Goal: Find specific page/section: Find specific page/section

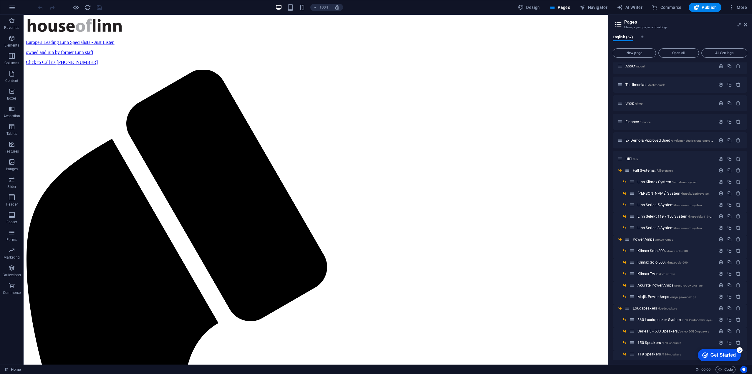
scroll to position [118, 0]
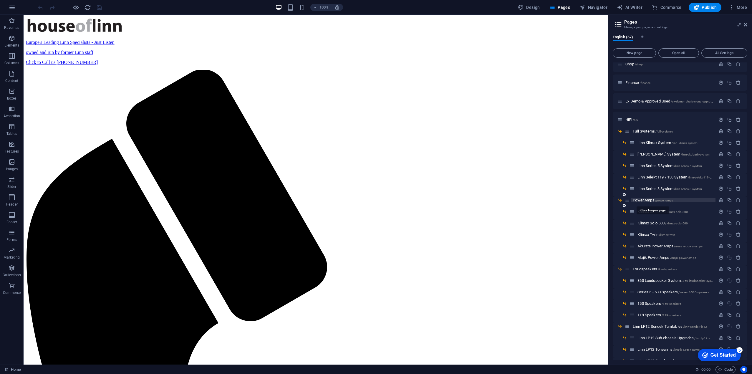
click at [644, 200] on span "Power Amps /power-amps" at bounding box center [653, 200] width 40 height 4
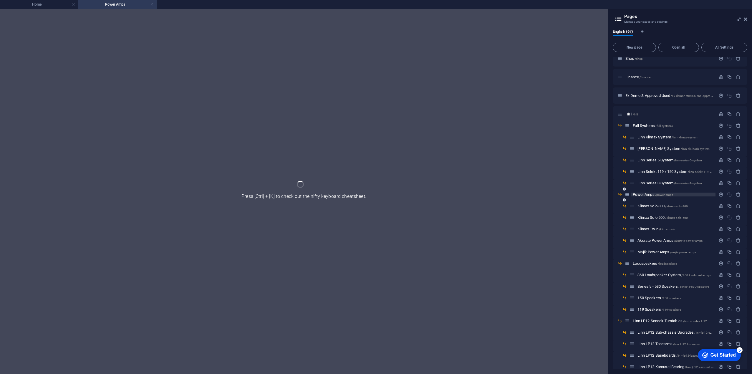
click at [644, 200] on div "Power Amps /power-amps" at bounding box center [680, 196] width 135 height 11
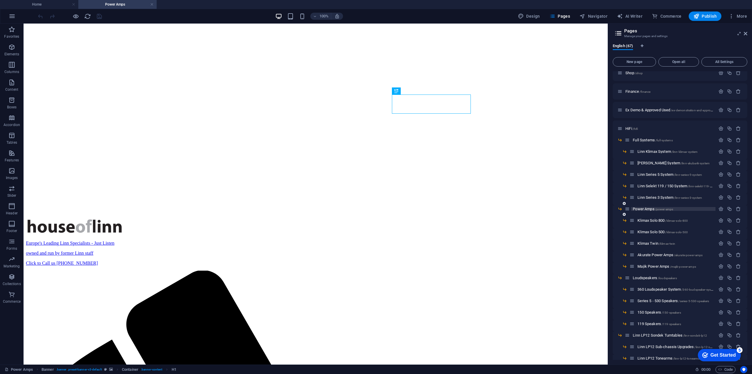
scroll to position [0, 0]
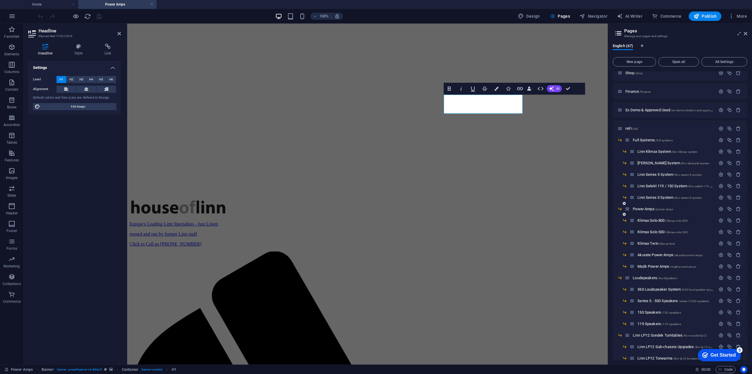
click at [661, 206] on div "Power Amps /power-amps" at bounding box center [670, 208] width 91 height 7
click at [649, 209] on span "Power Amps /power-amps" at bounding box center [653, 209] width 40 height 4
click at [633, 127] on span "HiFi /hifi" at bounding box center [631, 128] width 12 height 4
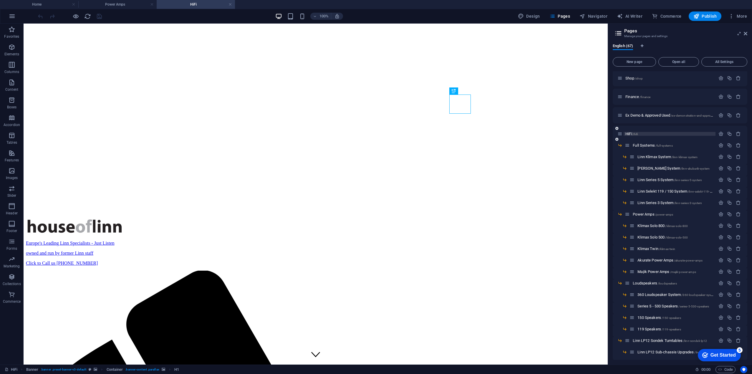
scroll to position [88, 0]
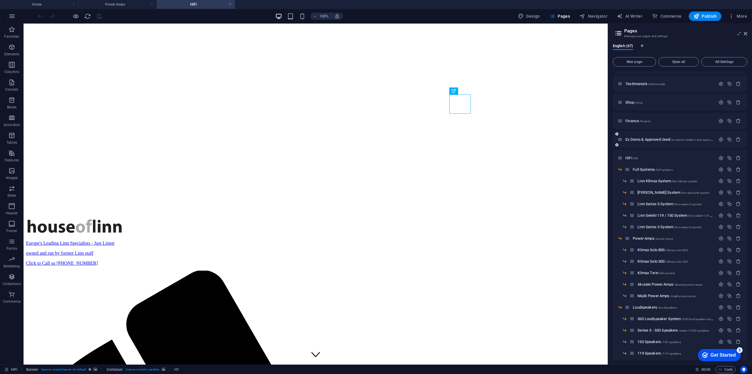
click at [655, 137] on div "Ex Demo & Approved Used /ex-demonstration-and-approved-used" at bounding box center [666, 139] width 98 height 7
click at [0, 0] on span "Ex Demo & Approved Used /ex-demonstration-and-approved-used" at bounding box center [0, 0] width 0 height 0
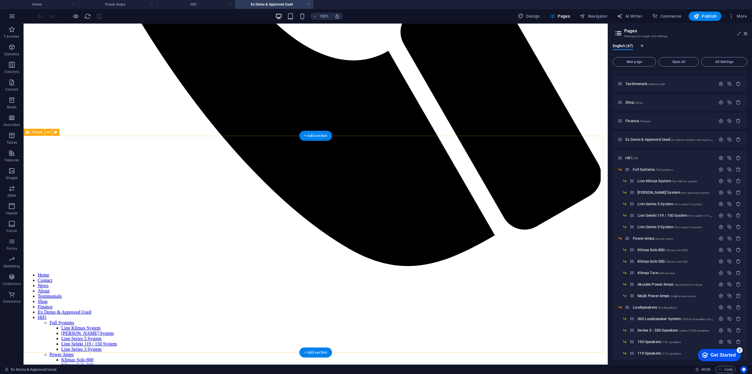
scroll to position [589, 0]
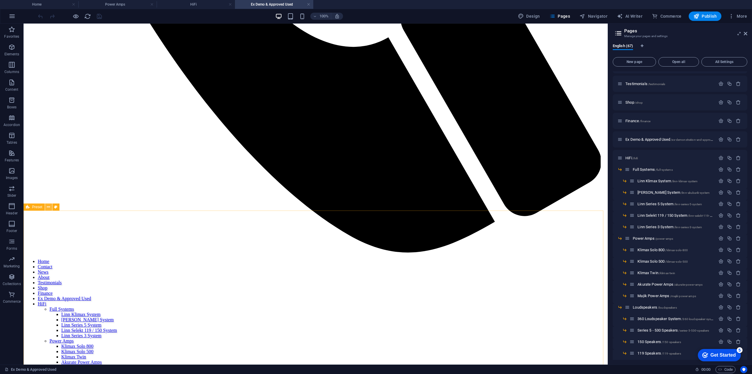
click at [49, 207] on icon at bounding box center [48, 207] width 3 height 6
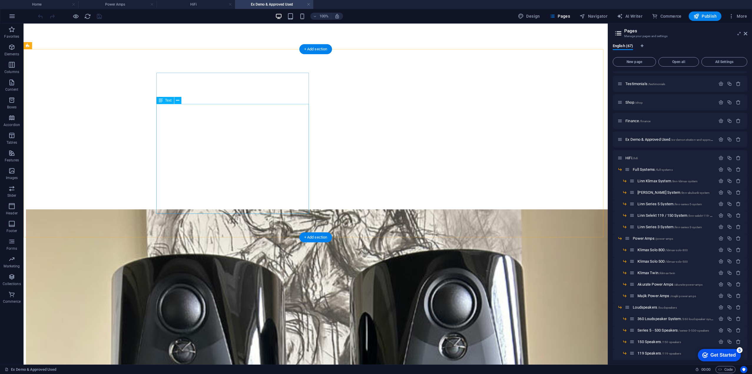
scroll to position [1590, 0]
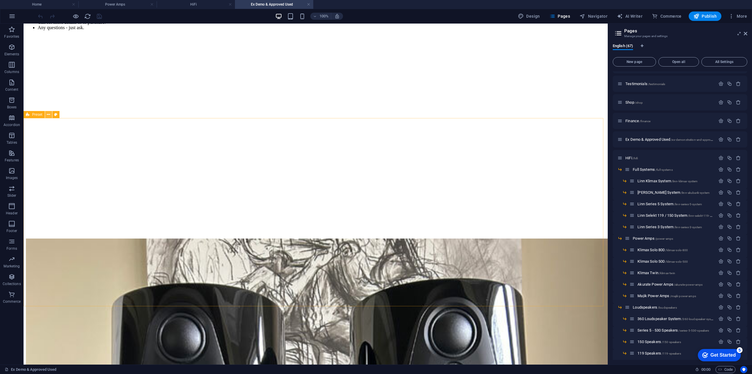
click at [48, 114] on icon at bounding box center [48, 115] width 3 height 6
click at [49, 114] on icon at bounding box center [48, 115] width 3 height 6
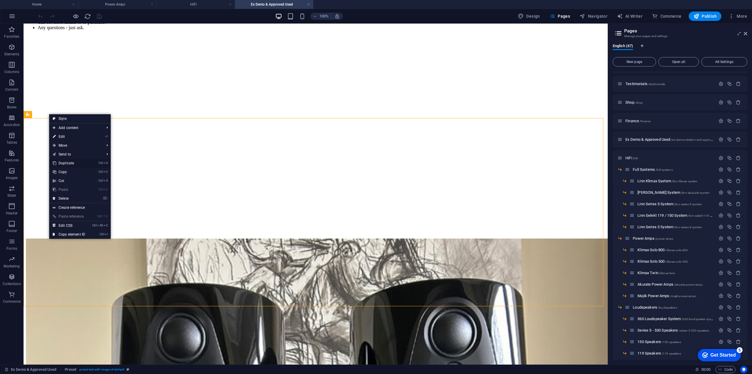
click at [69, 163] on link "Ctrl D Duplicate" at bounding box center [68, 163] width 39 height 9
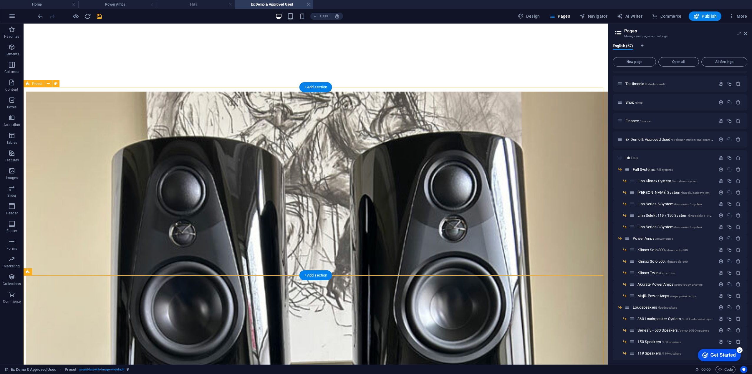
scroll to position [1737, 0]
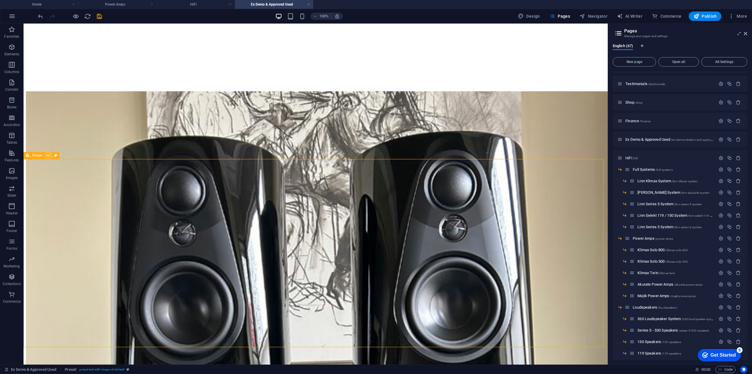
click at [50, 155] on icon at bounding box center [48, 155] width 3 height 6
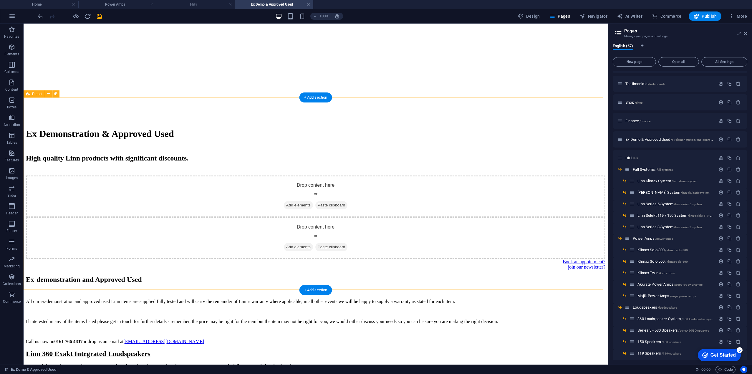
scroll to position [1030, 0]
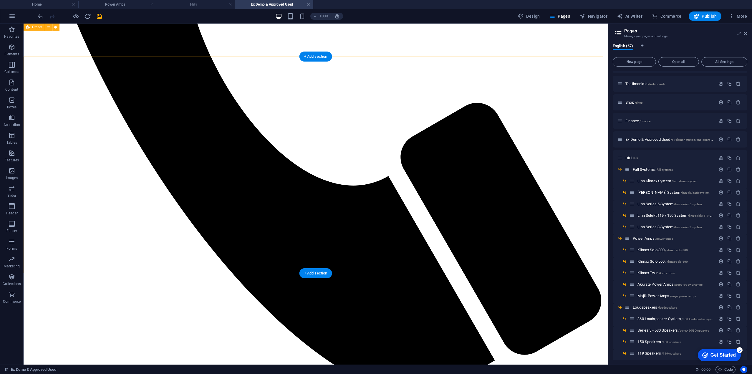
scroll to position [442, 0]
